Goal: Find specific page/section: Find specific page/section

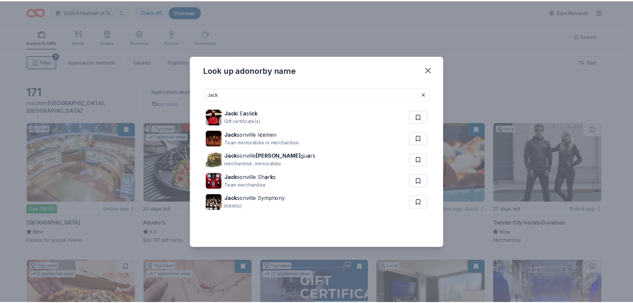
scroll to position [1273, 0]
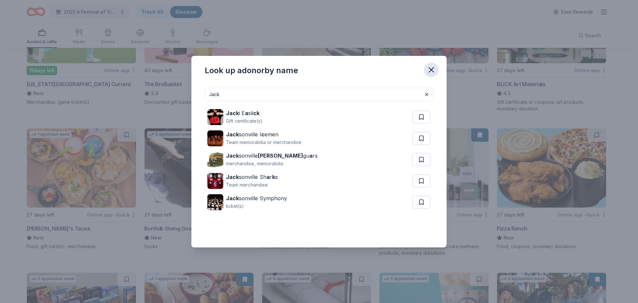
click at [429, 69] on icon "button" at bounding box center [431, 69] width 9 height 9
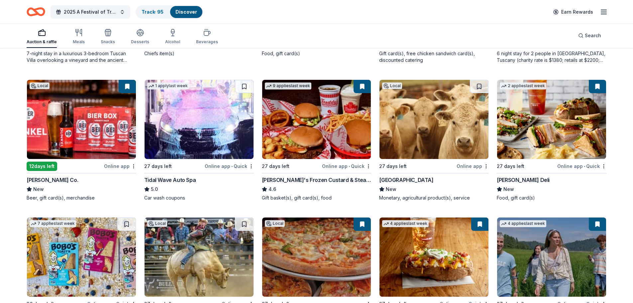
scroll to position [475, 0]
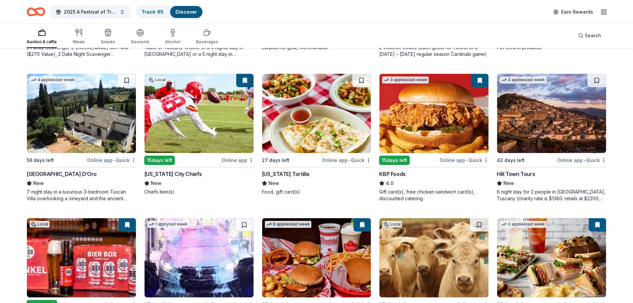
click at [191, 14] on link "Discover" at bounding box center [187, 12] width 22 height 6
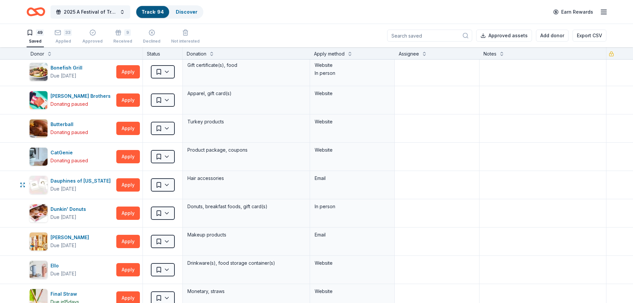
scroll to position [233, 0]
